Goal: Obtain resource: Download file/media

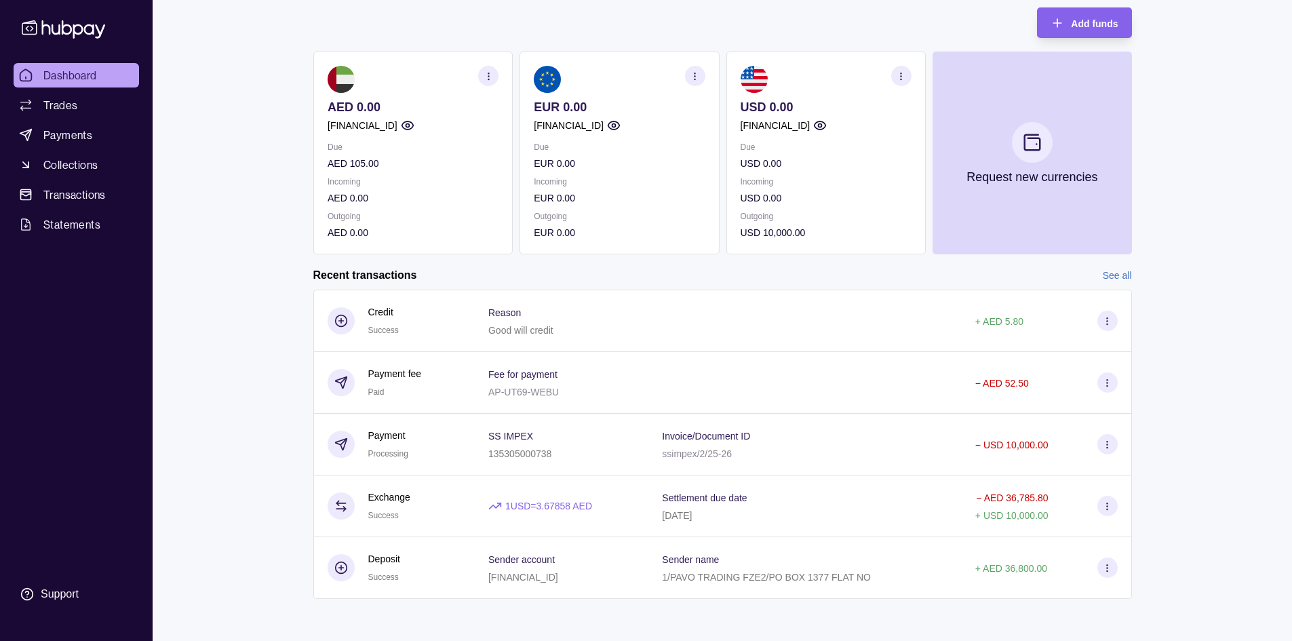
scroll to position [105, 0]
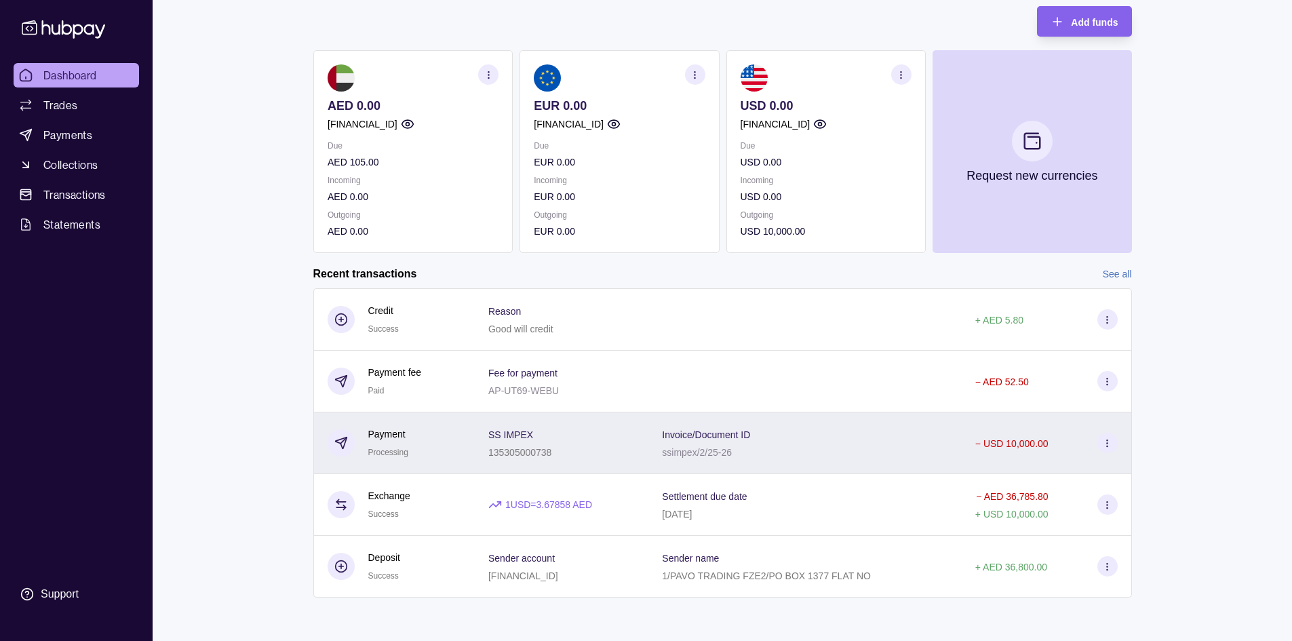
click at [841, 438] on div "Invoice/Document ID ssimpex/2/25-26" at bounding box center [805, 443] width 286 height 34
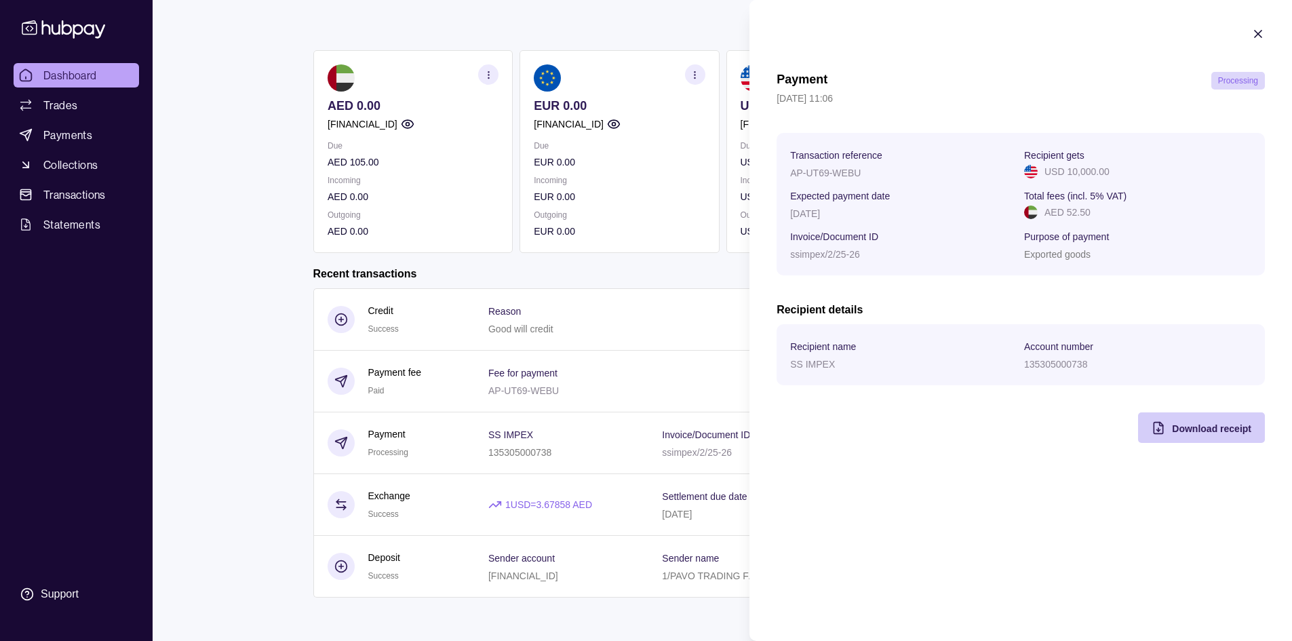
click at [1184, 420] on div "Download receipt" at bounding box center [1211, 428] width 79 height 16
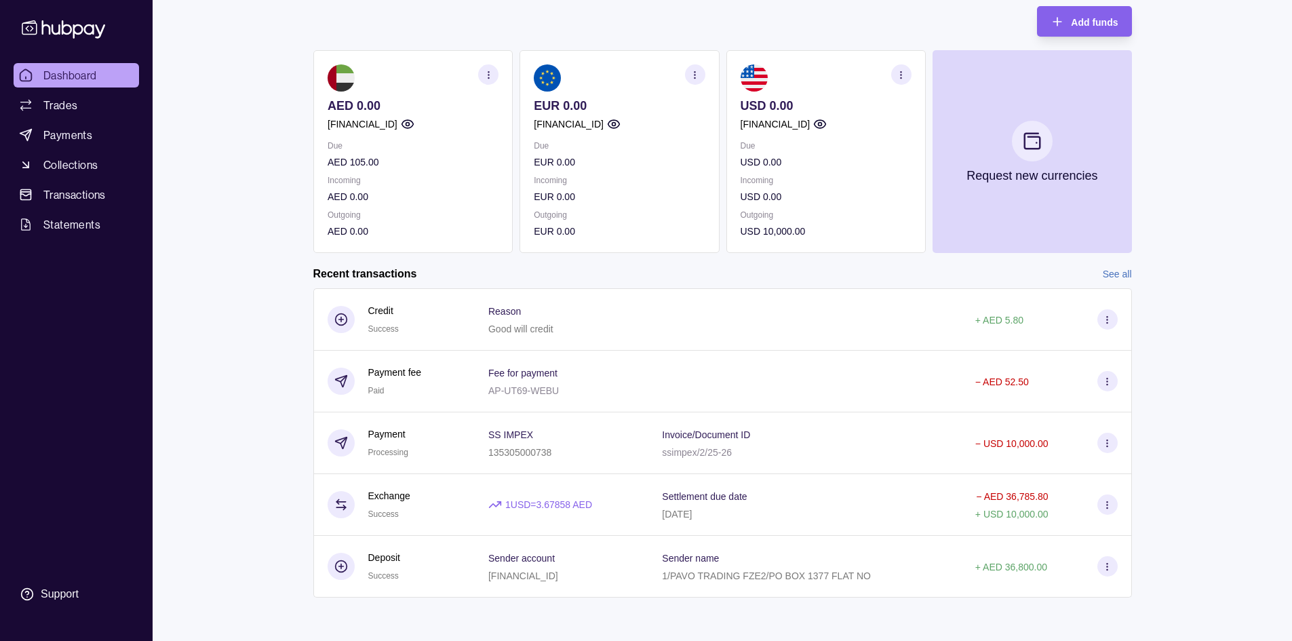
click at [257, 201] on html "Dashboard Trades Payments Collections Transactions Statements Support S Hello, …" at bounding box center [646, 268] width 1292 height 746
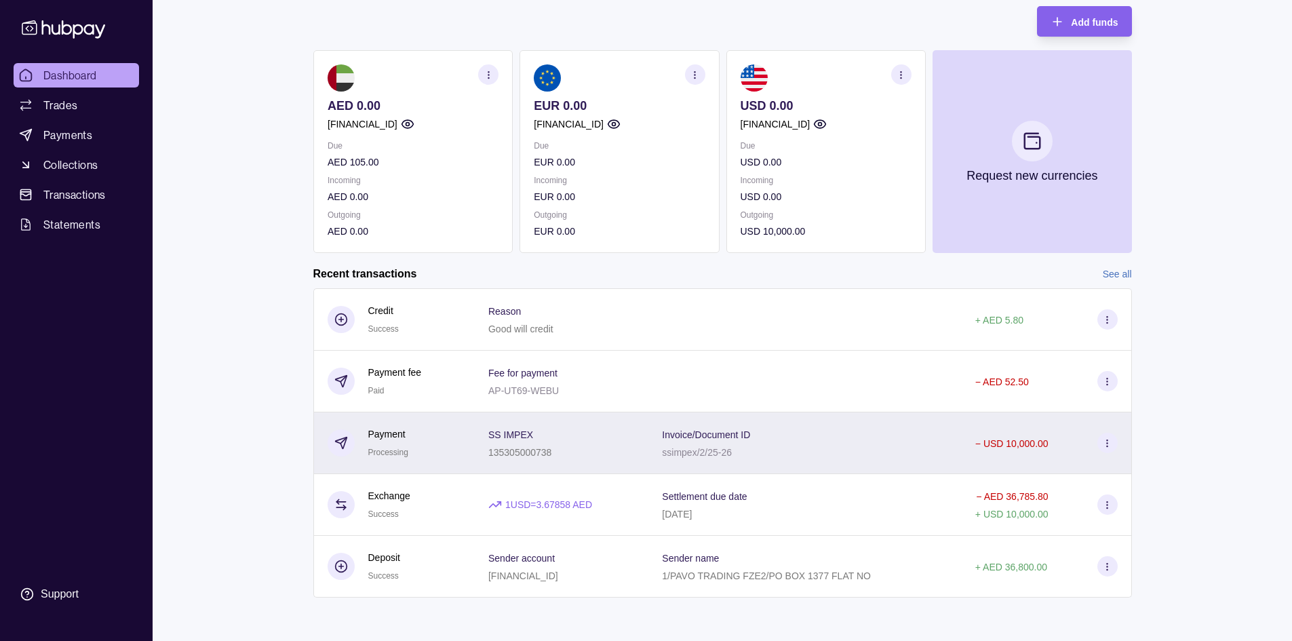
click at [1102, 440] on section at bounding box center [1108, 443] width 20 height 20
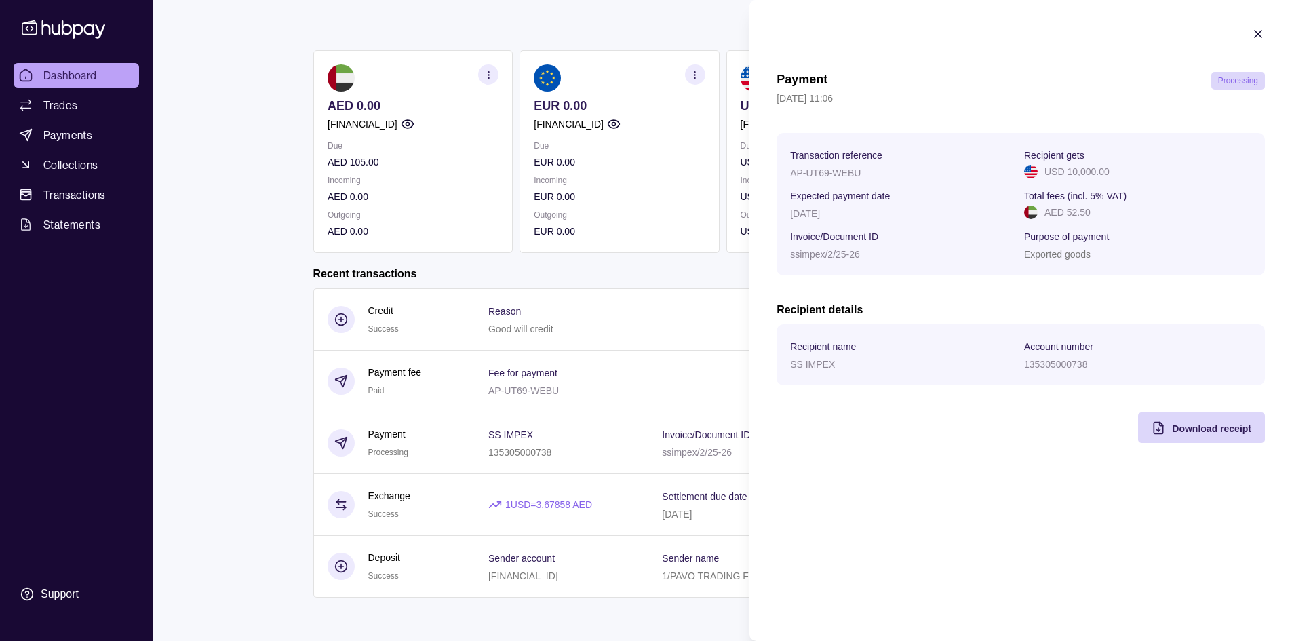
click at [1260, 31] on icon "button" at bounding box center [1259, 34] width 14 height 14
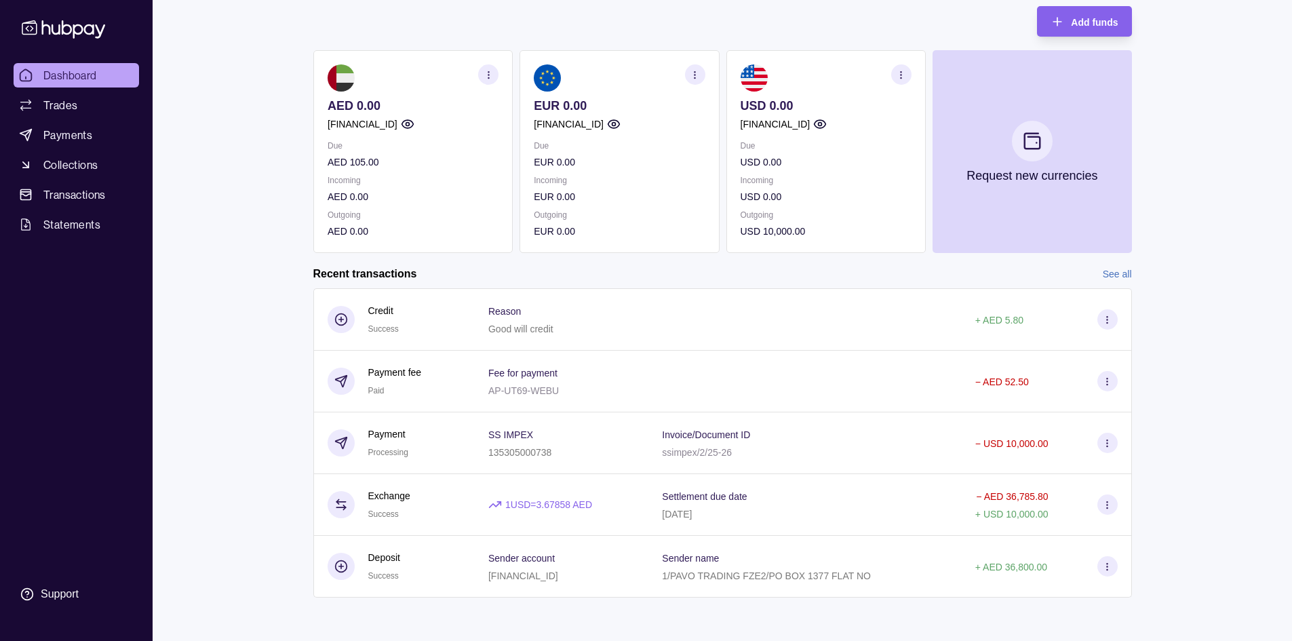
click at [1123, 276] on link "See all" at bounding box center [1117, 274] width 29 height 15
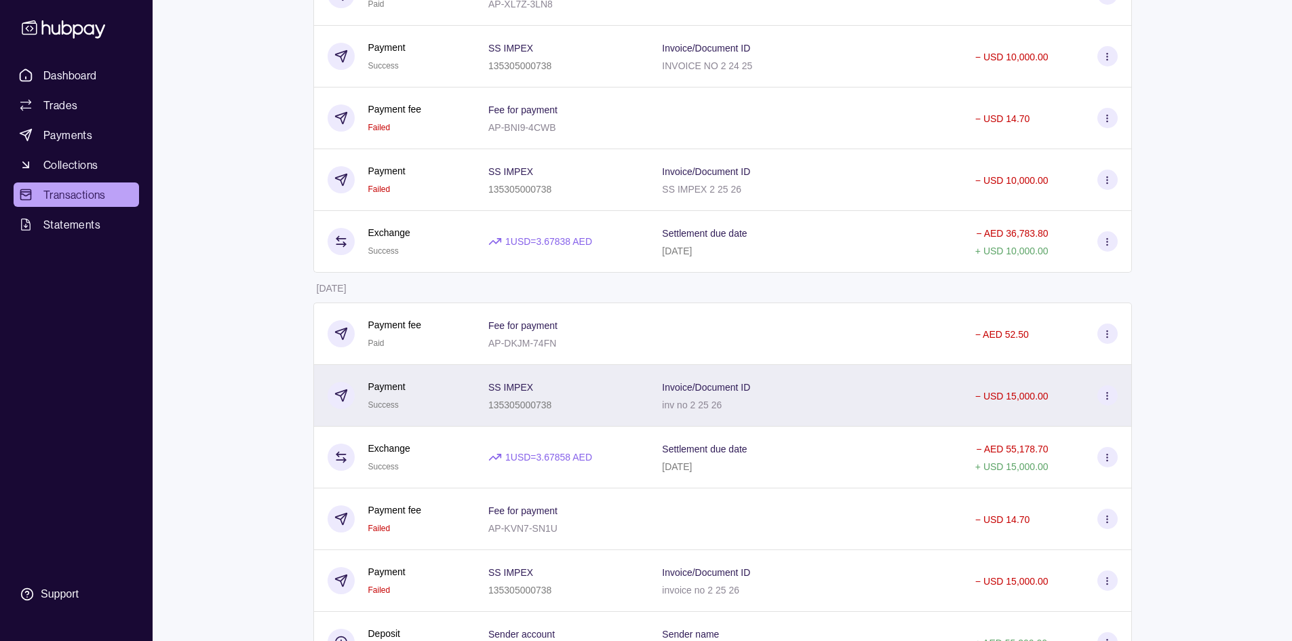
scroll to position [676, 0]
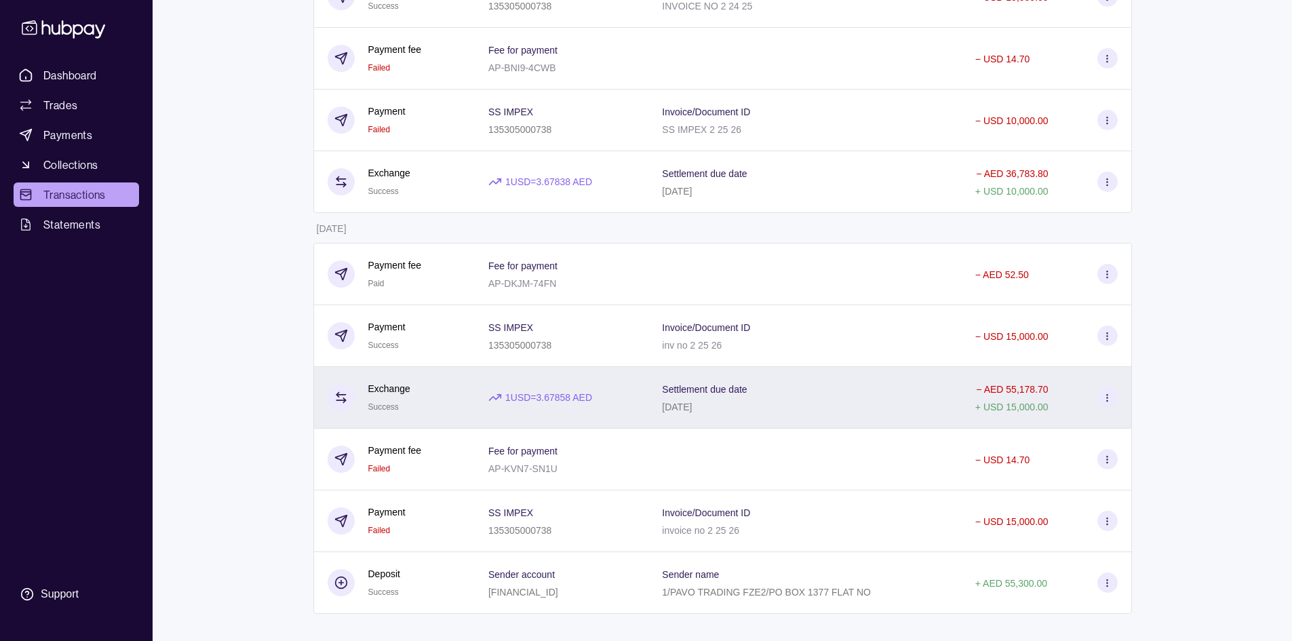
click at [1108, 396] on icon at bounding box center [1107, 398] width 10 height 10
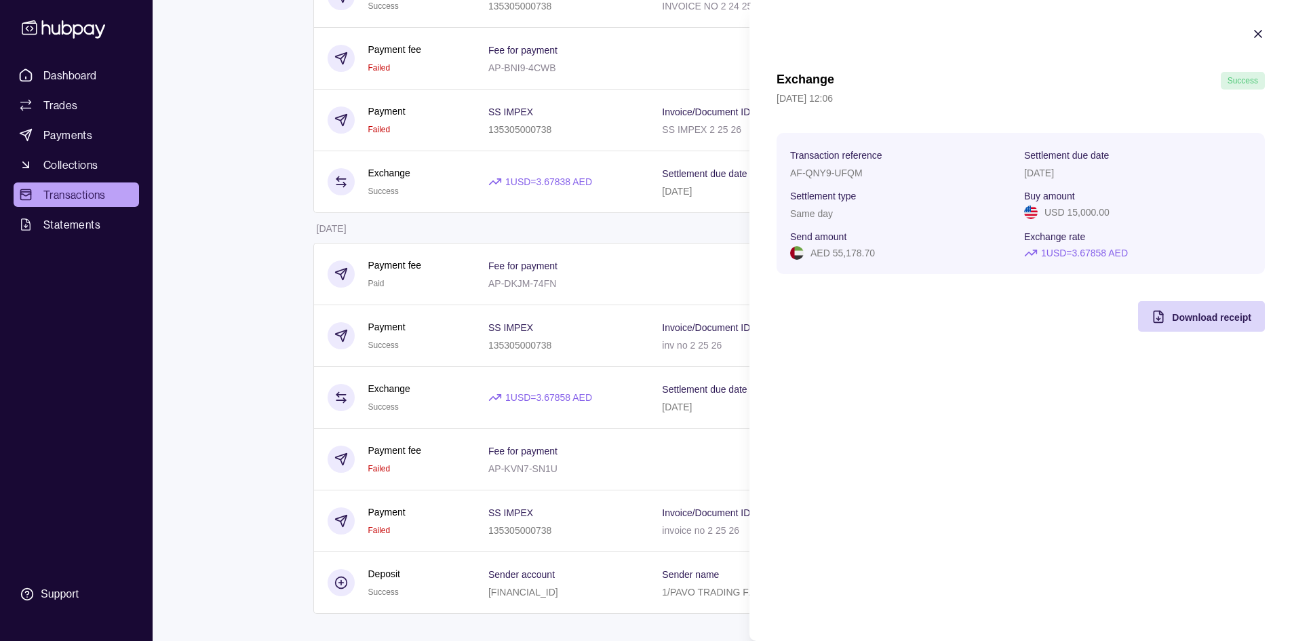
click at [1261, 30] on icon "button" at bounding box center [1259, 34] width 14 height 14
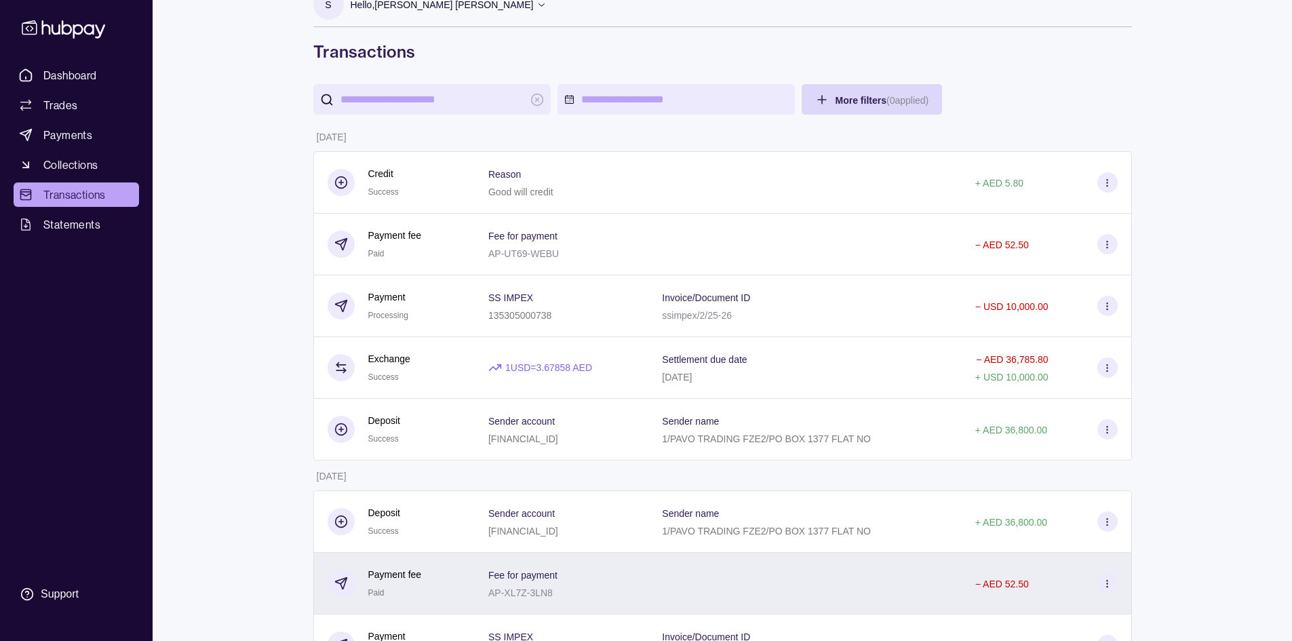
scroll to position [0, 0]
